Goal: Task Accomplishment & Management: Complete application form

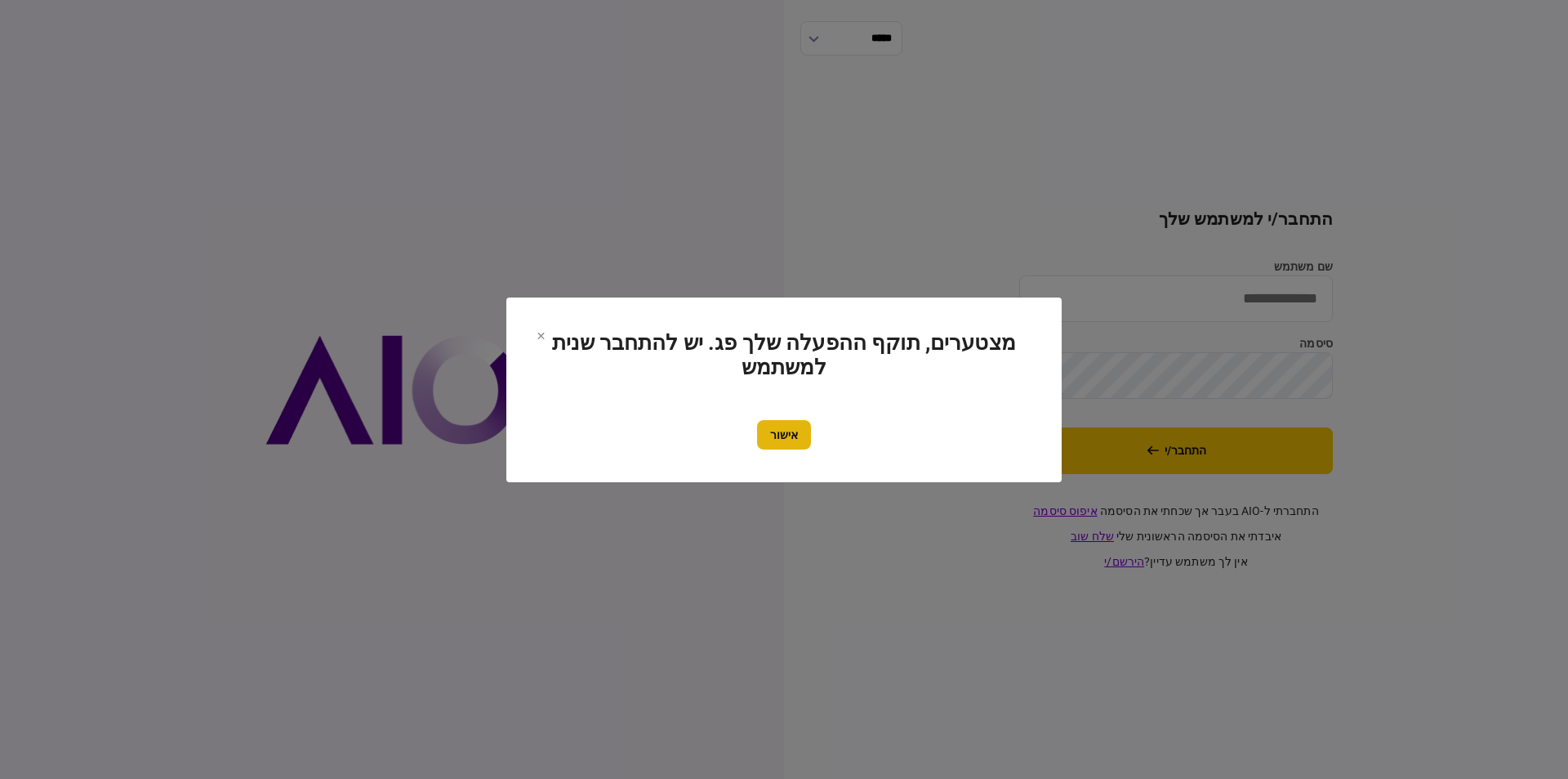
type input "**********"
click at [790, 440] on button "אישור" at bounding box center [784, 434] width 54 height 29
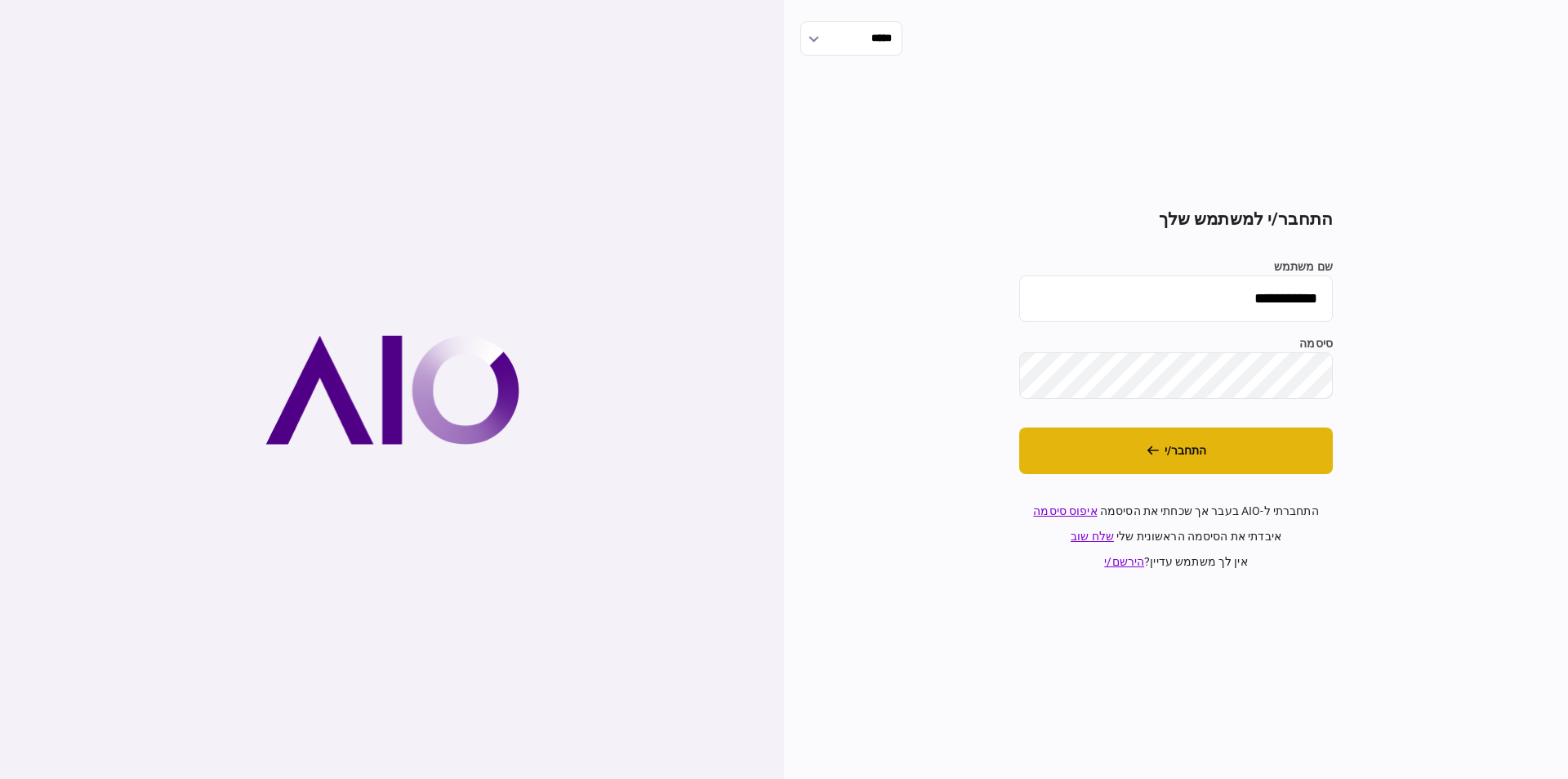
click at [1204, 447] on button "התחבר/י" at bounding box center [1176, 451] width 313 height 47
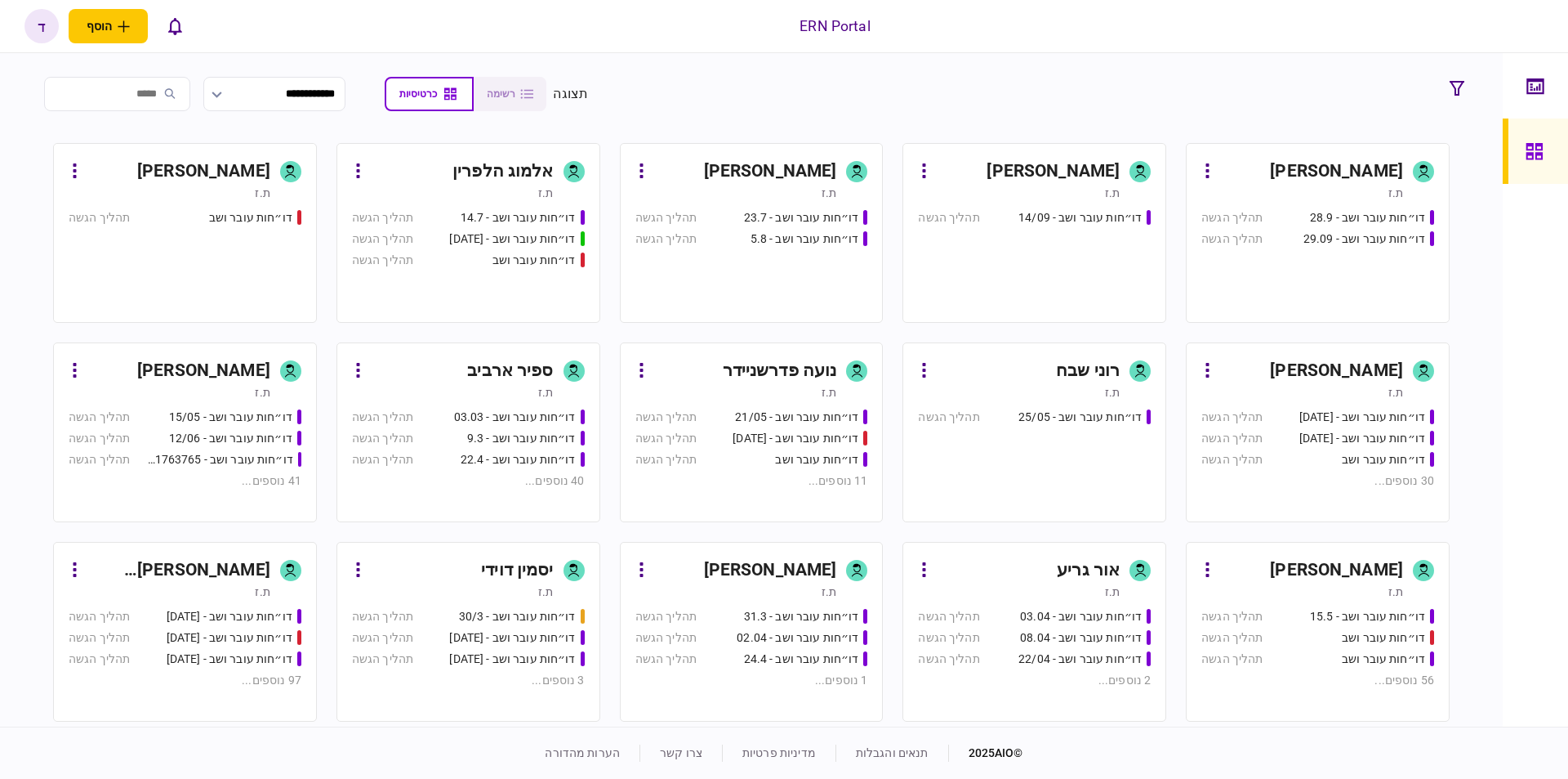
click at [1306, 392] on div "ת.ז" at bounding box center [1301, 391] width 201 height 17
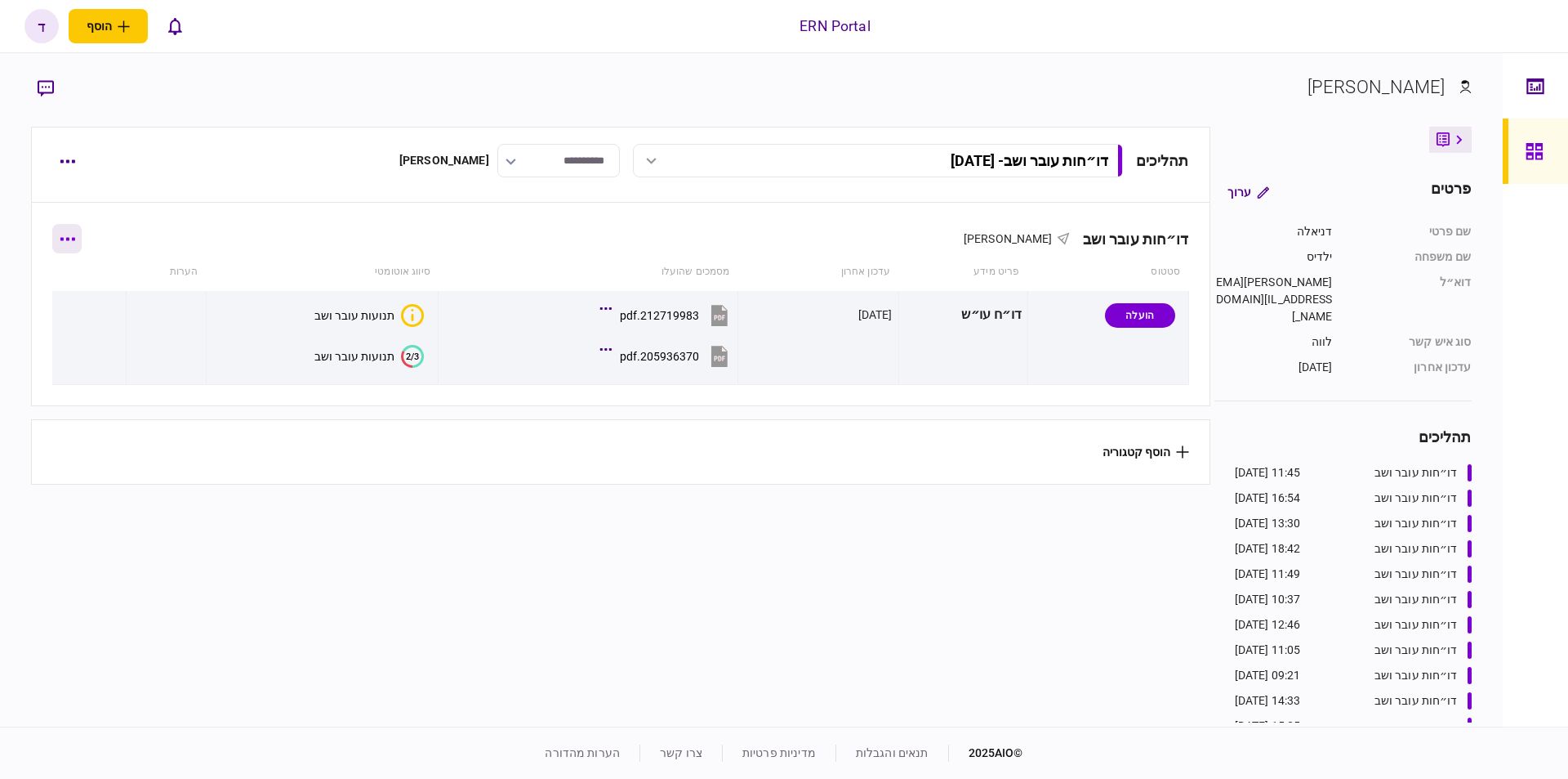
click at [75, 239] on icon "button" at bounding box center [67, 238] width 15 height 3
click at [64, 175] on div at bounding box center [784, 390] width 1568 height 779
click at [60, 160] on div "תכולת רשימה הוסף מסמך שלח בקשה מחדש הורד מסמכים שלח הודעה הסר" at bounding box center [784, 390] width 1568 height 779
click at [65, 160] on icon "button" at bounding box center [67, 162] width 16 height 4
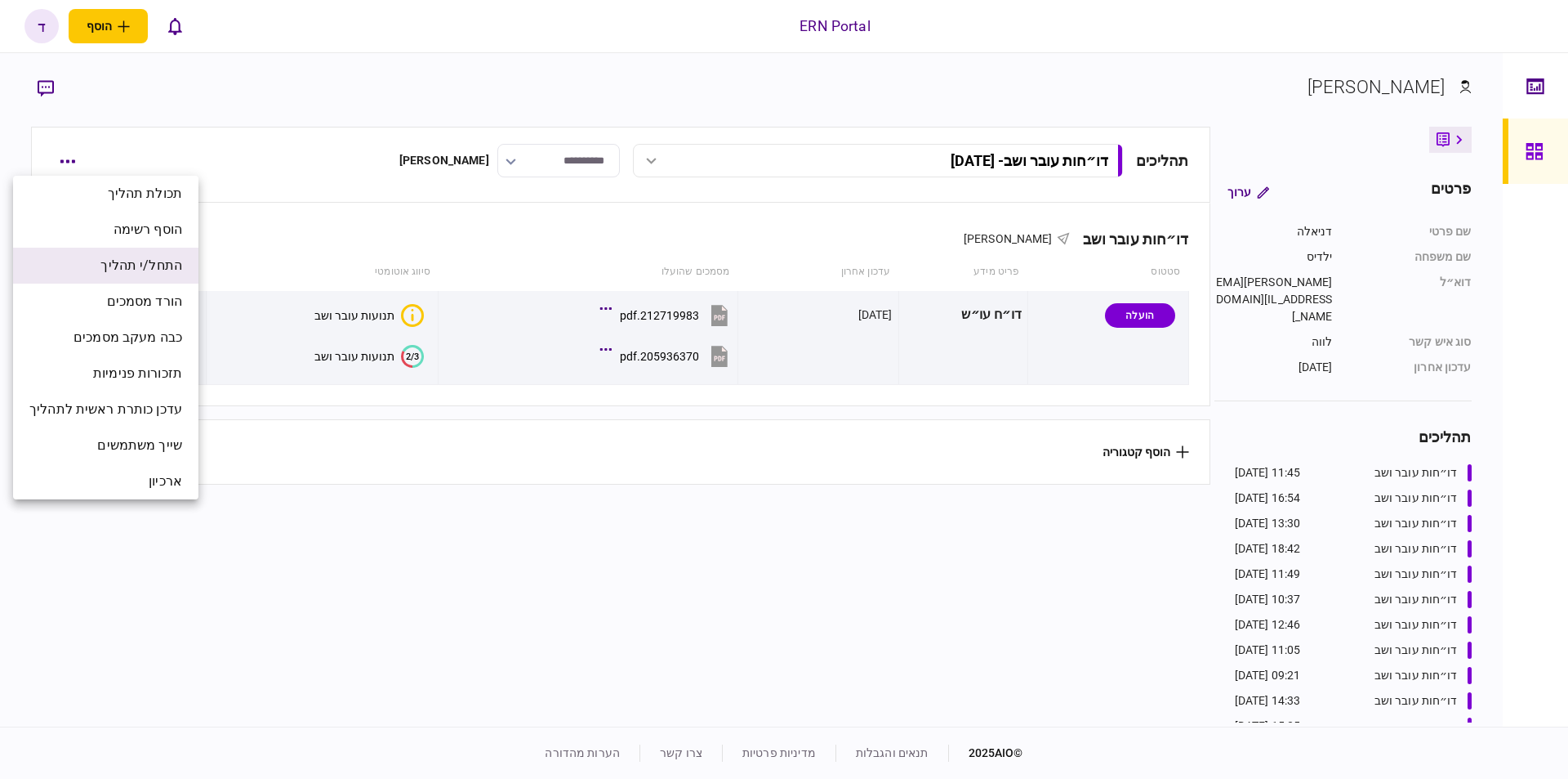
click at [164, 261] on span "התחל/י תהליך" at bounding box center [141, 266] width 82 height 19
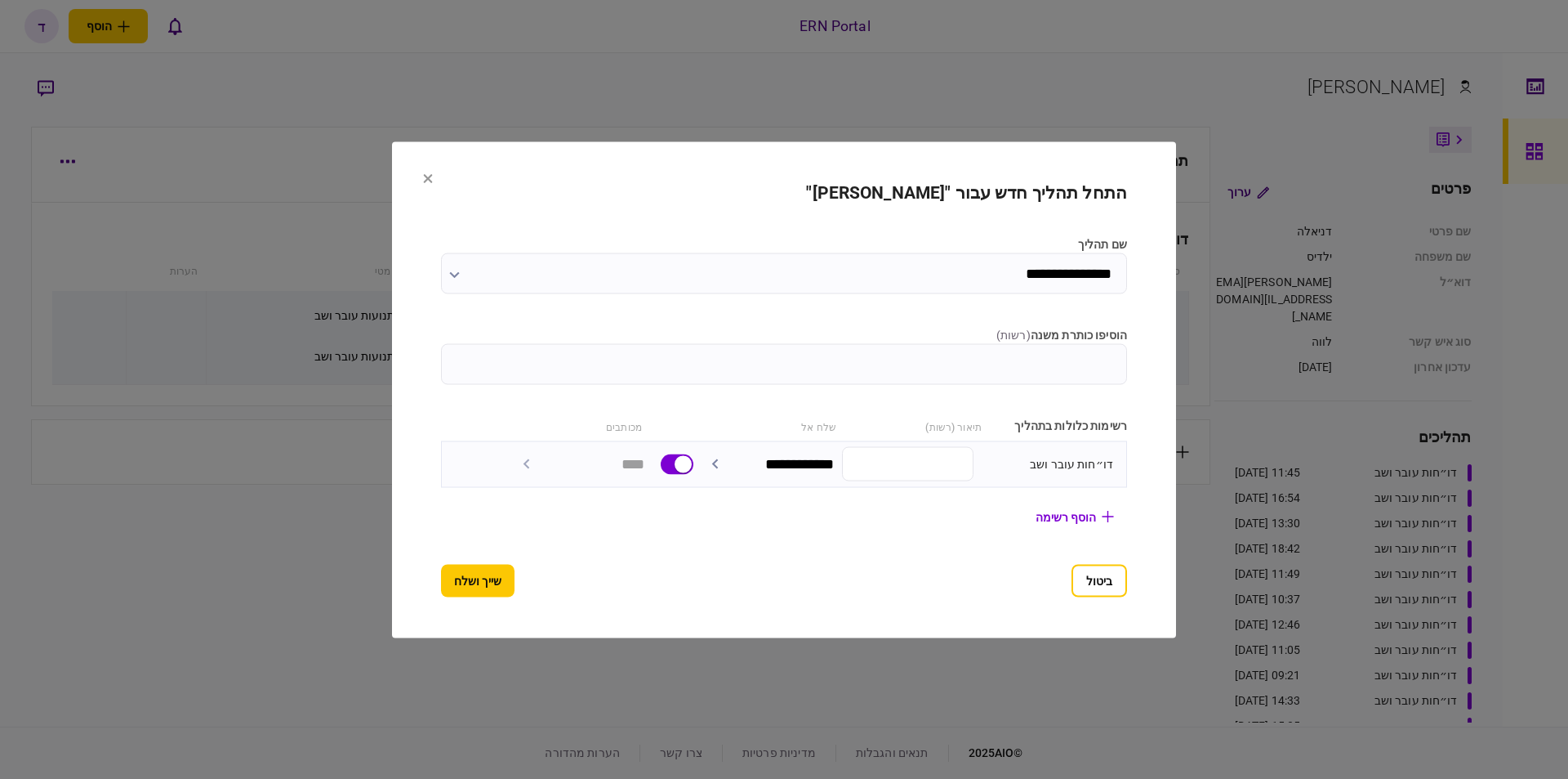
click at [962, 367] on input "הוסיפו כותרת משנה ( רשות )" at bounding box center [784, 363] width 686 height 41
type input "********"
click at [506, 584] on div "ביטול שייך ושלח" at bounding box center [784, 580] width 686 height 33
click at [486, 584] on button "שייך ושלח" at bounding box center [478, 580] width 74 height 33
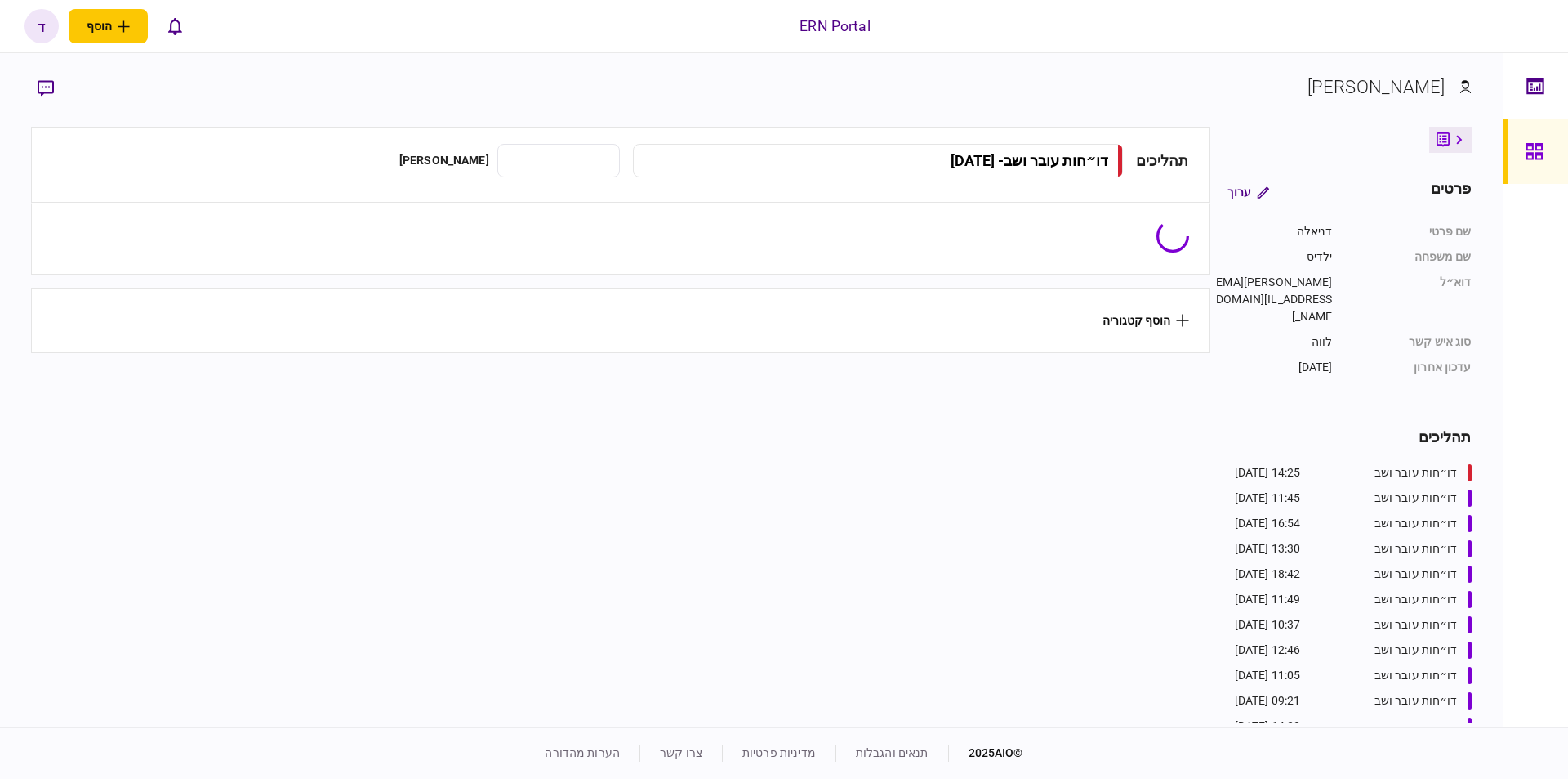
type input "**********"
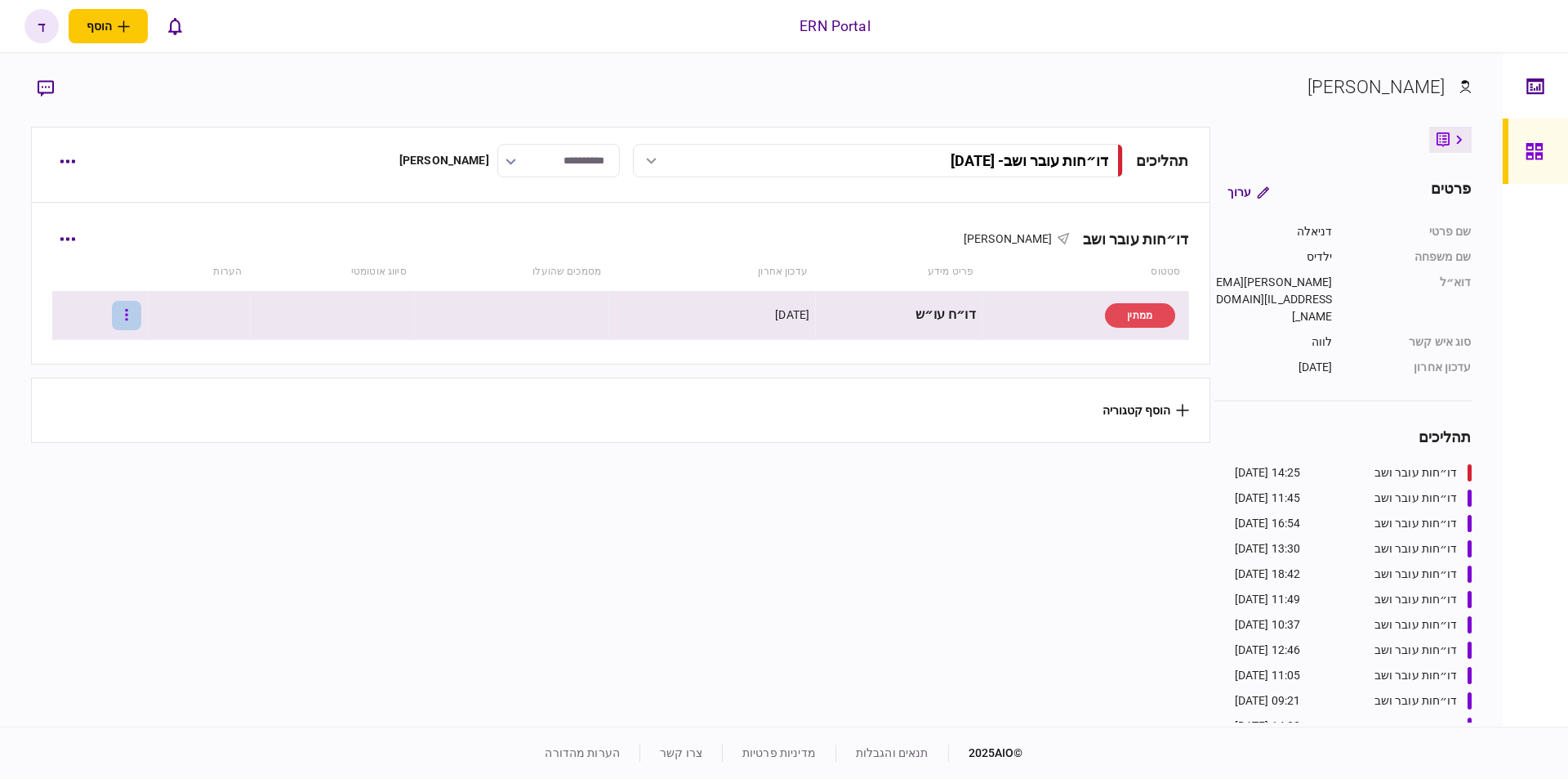
click at [137, 307] on button "button" at bounding box center [127, 315] width 29 height 29
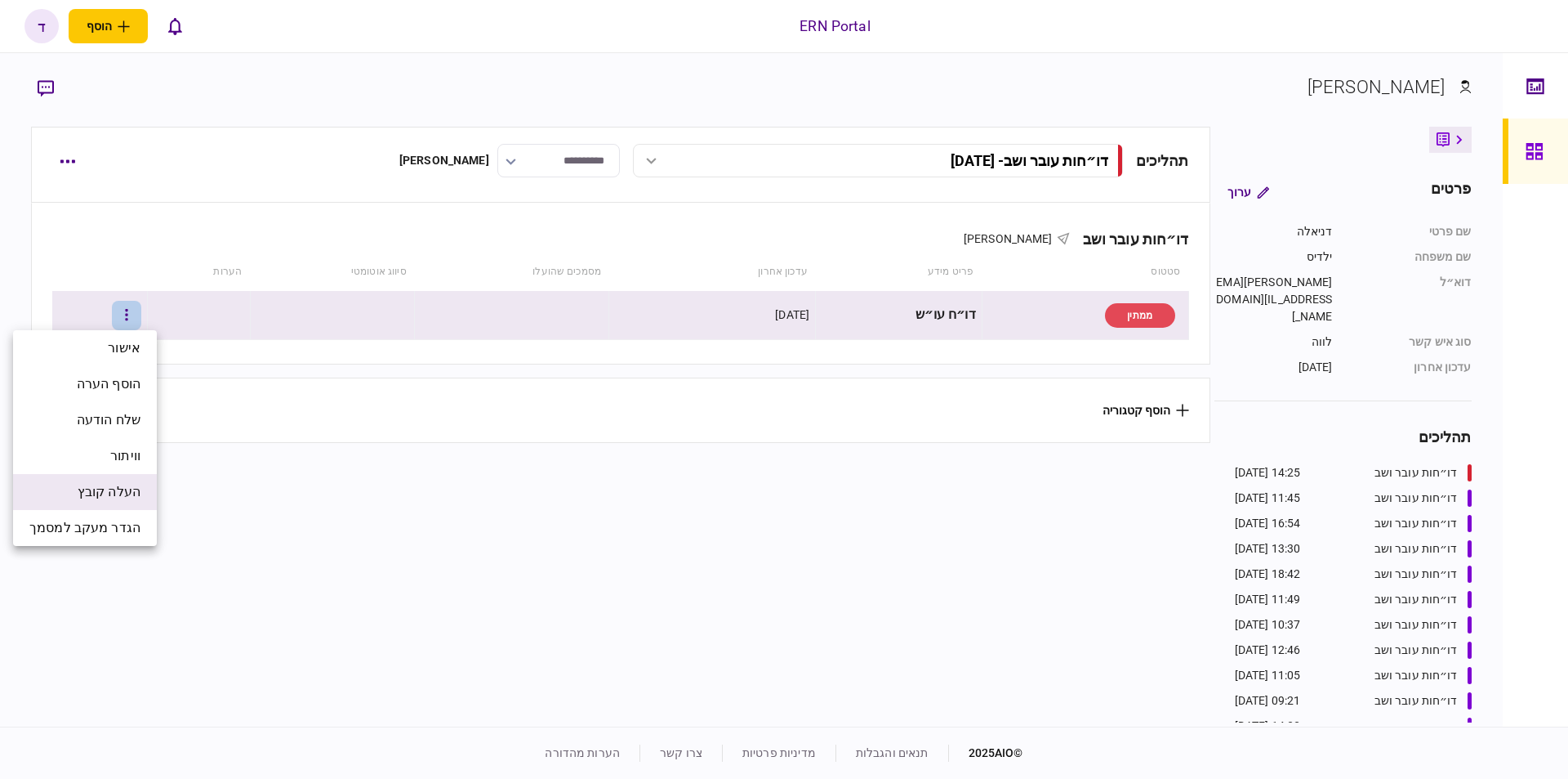
click at [116, 475] on li "העלה קובץ" at bounding box center [85, 492] width 144 height 36
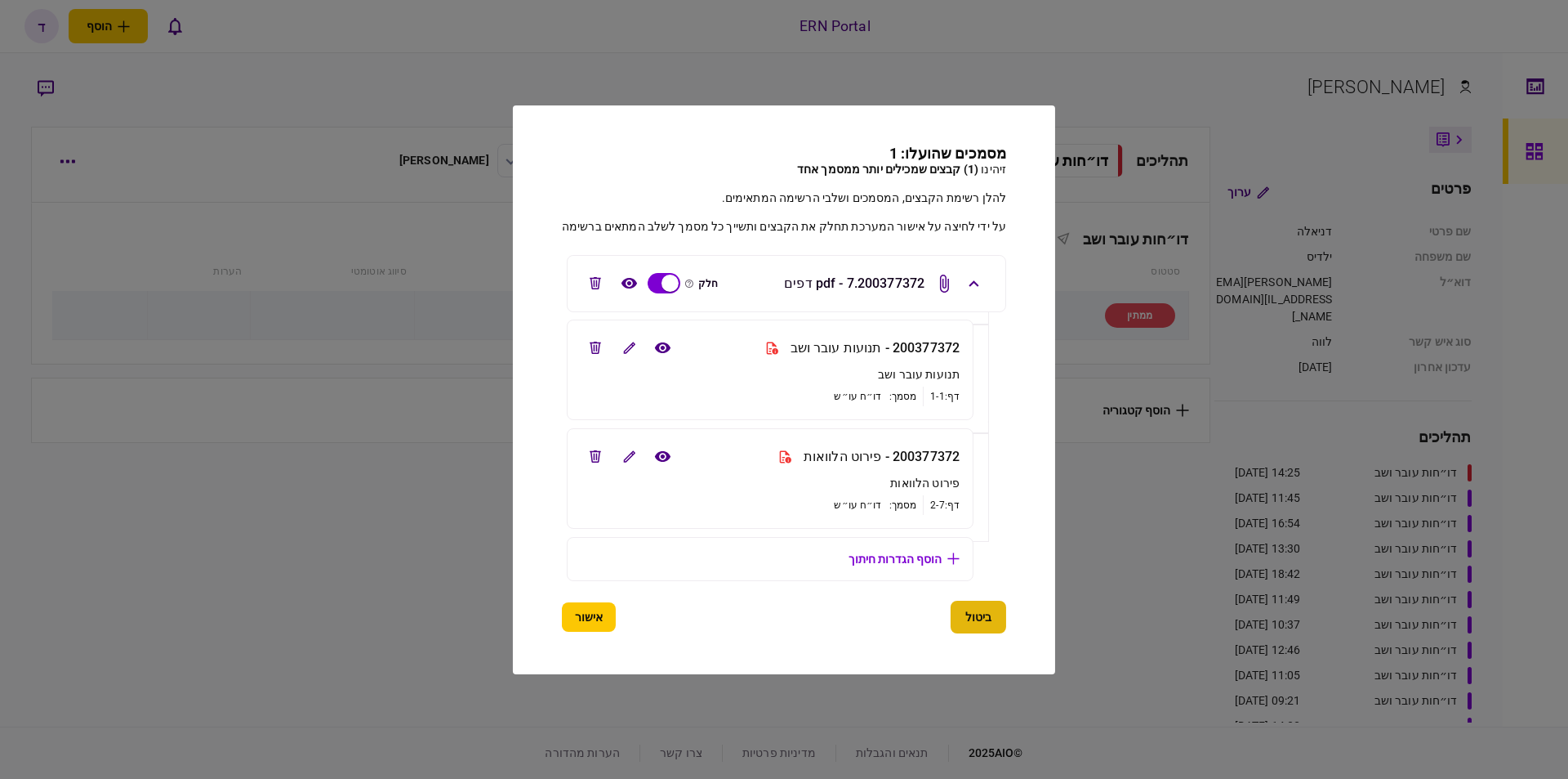
click at [992, 623] on button "ביטול" at bounding box center [978, 617] width 55 height 33
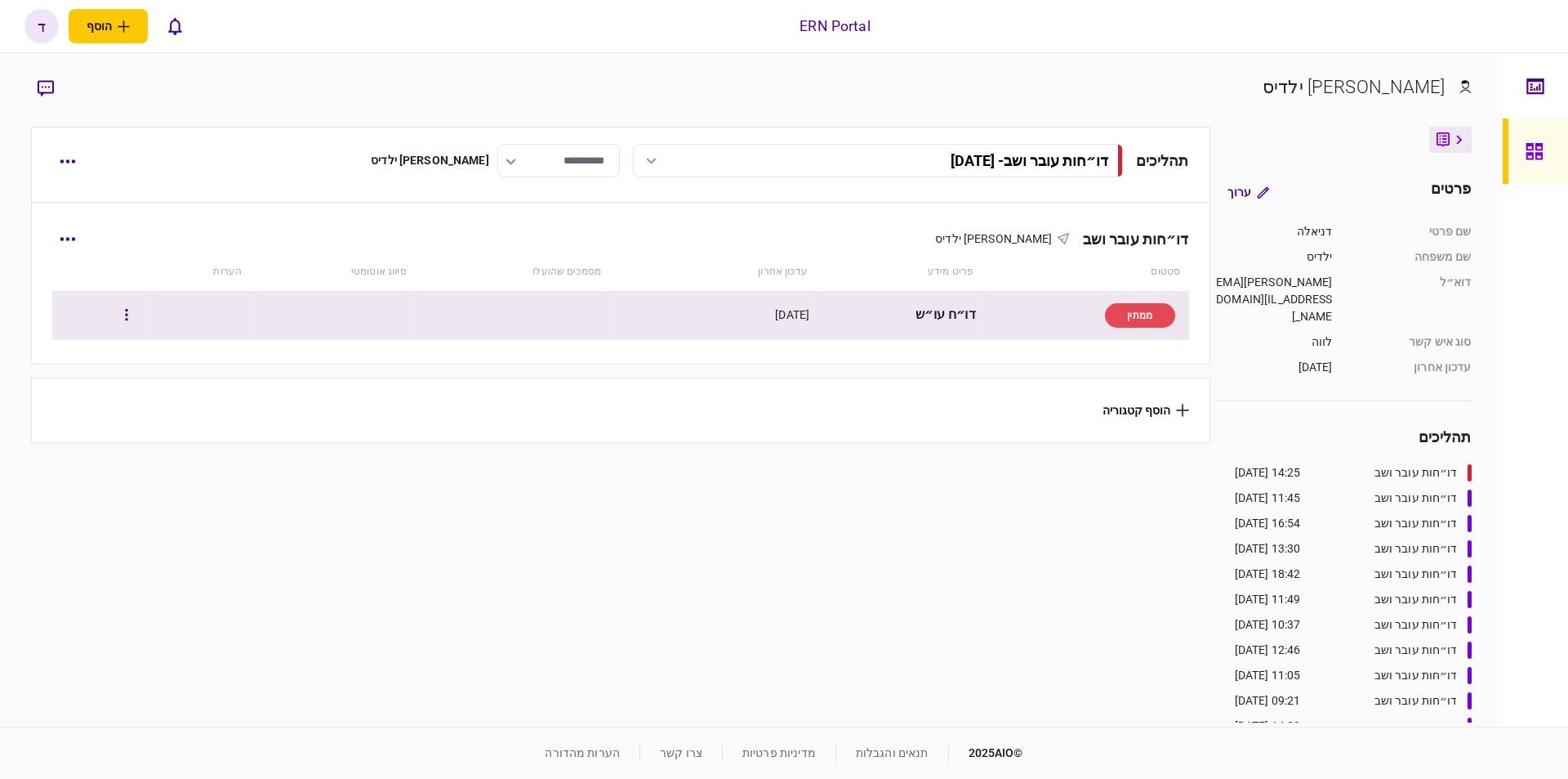
click at [775, 312] on div "[DATE]" at bounding box center [791, 315] width 34 height 17
click at [693, 312] on div "[DATE]" at bounding box center [712, 315] width 195 height 37
click at [132, 310] on button "button" at bounding box center [127, 315] width 29 height 29
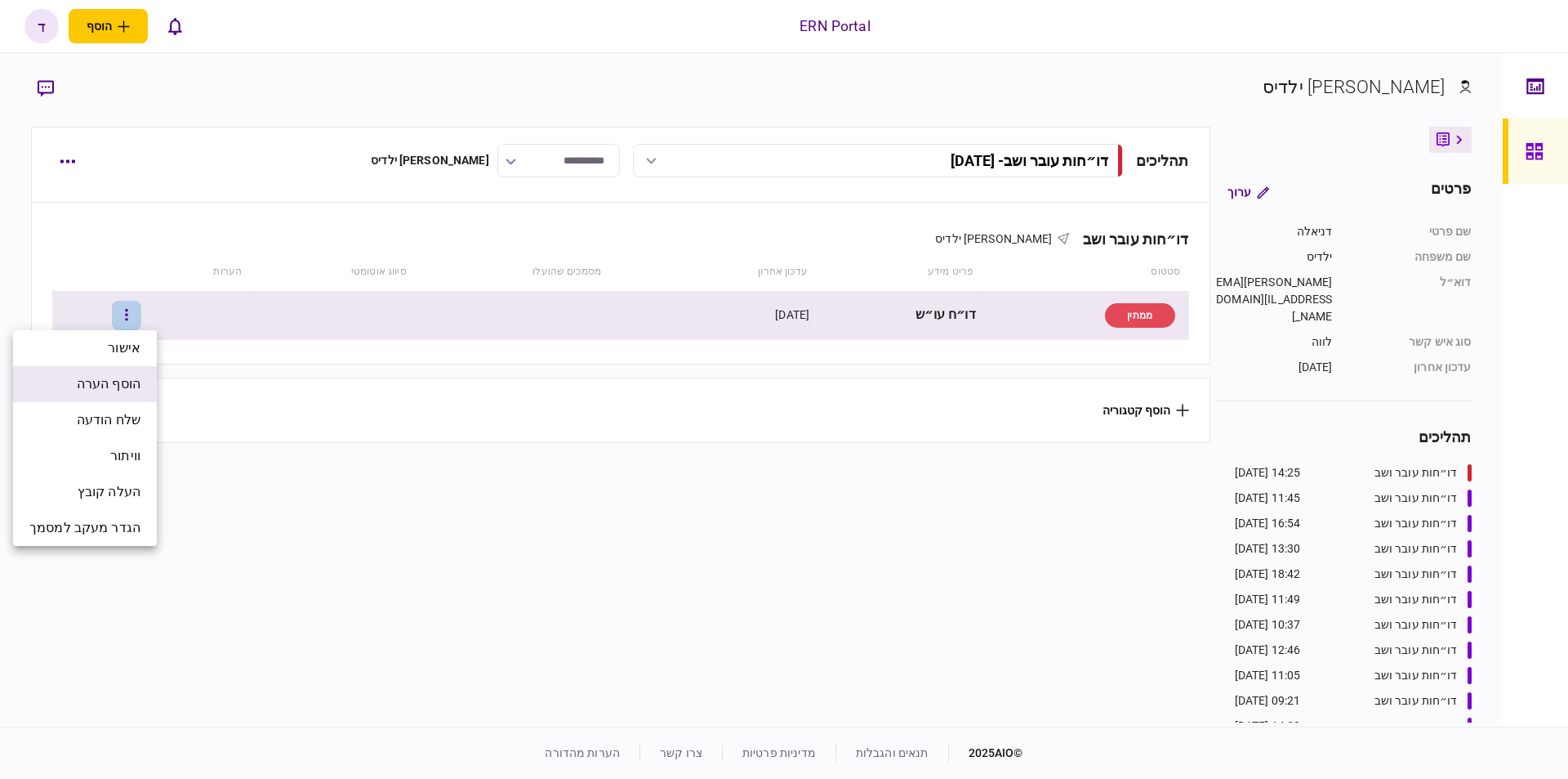
click at [125, 393] on li "הוסף הערה" at bounding box center [85, 384] width 144 height 36
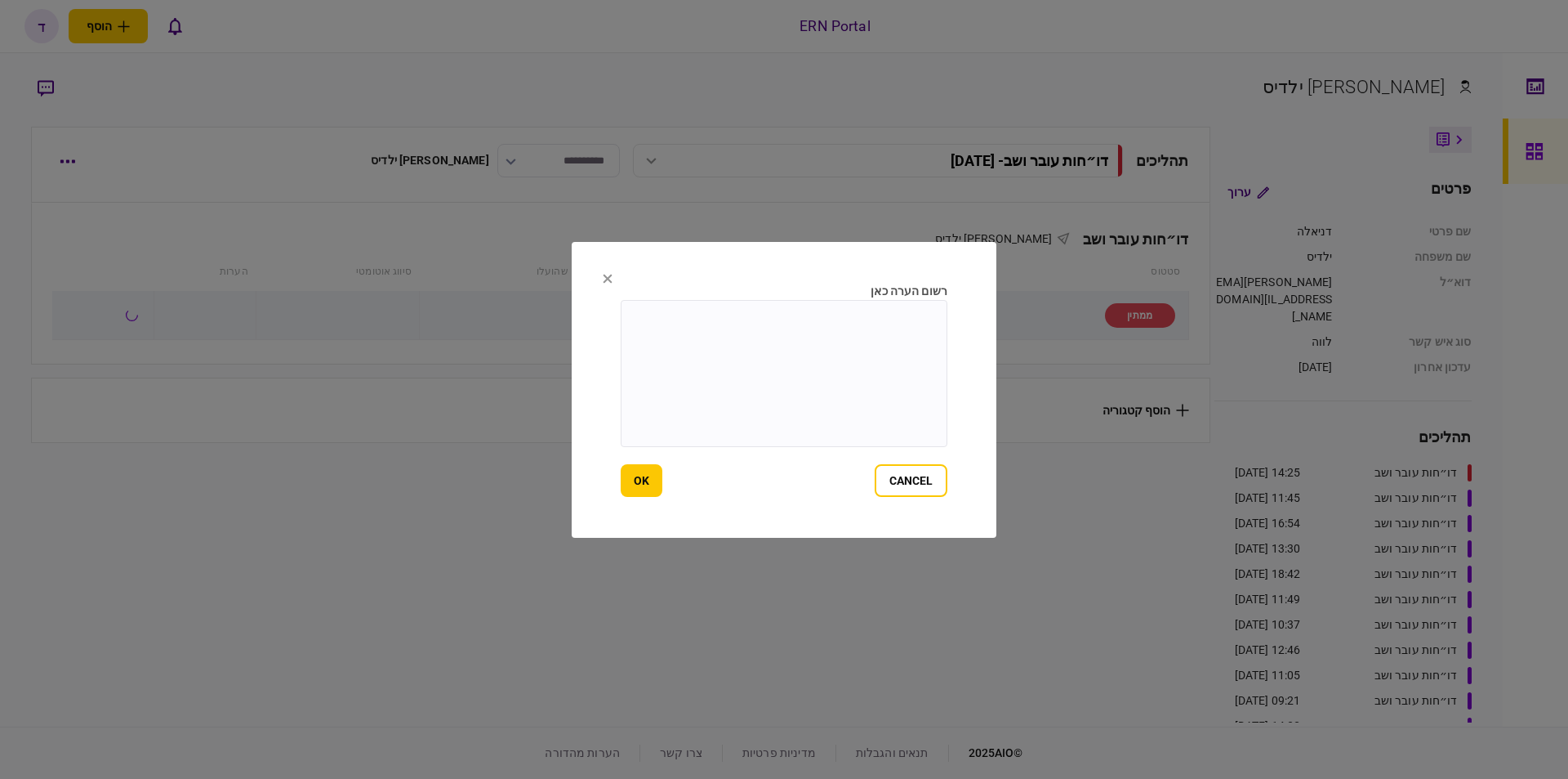
click at [609, 279] on icon at bounding box center [607, 278] width 10 height 10
